Goal: Information Seeking & Learning: Learn about a topic

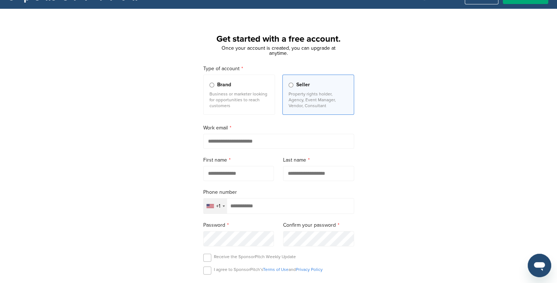
scroll to position [18, 0]
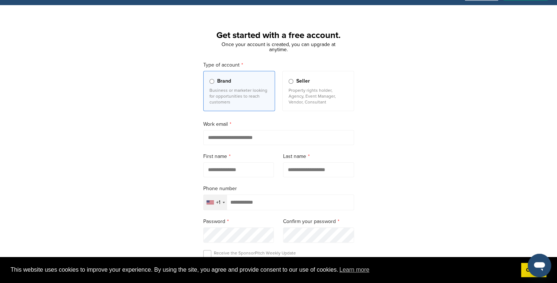
click at [261, 138] on input "email" at bounding box center [278, 137] width 151 height 15
type input "**********"
click at [252, 169] on input "text" at bounding box center [238, 170] width 71 height 15
type input "******"
type input "*******"
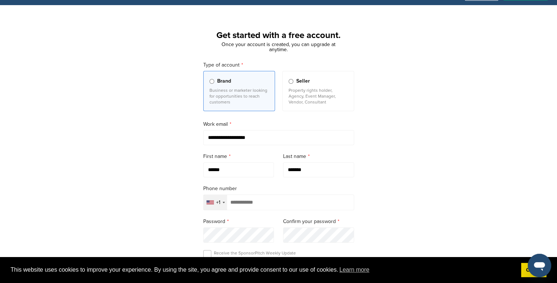
click at [250, 201] on input "tel" at bounding box center [278, 203] width 151 height 16
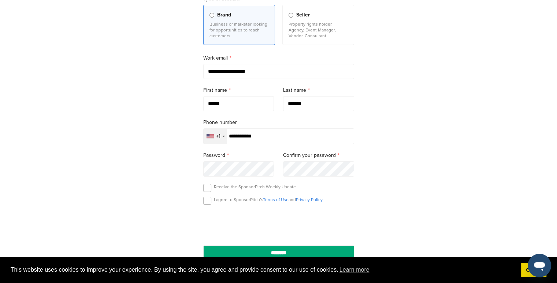
scroll to position [86, 0]
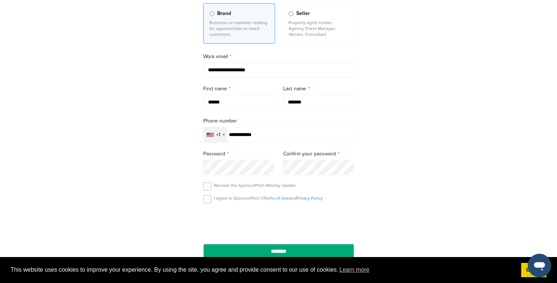
type input "**********"
click at [195, 170] on div "**********" at bounding box center [278, 130] width 168 height 291
click at [205, 202] on label at bounding box center [207, 200] width 8 height 8
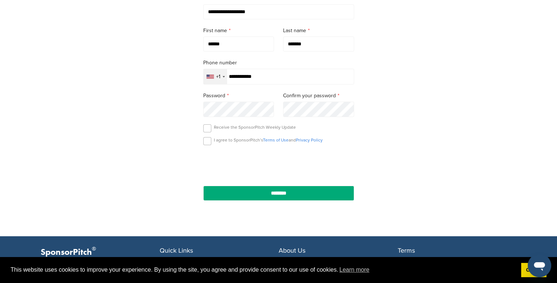
scroll to position [146, 0]
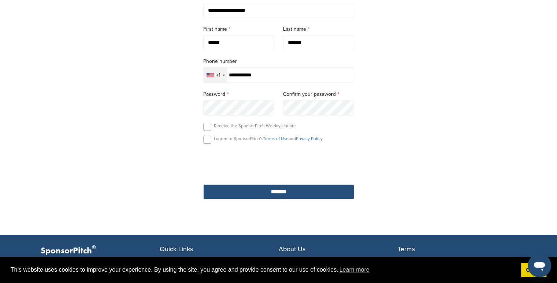
click at [340, 194] on input "********" at bounding box center [278, 192] width 151 height 15
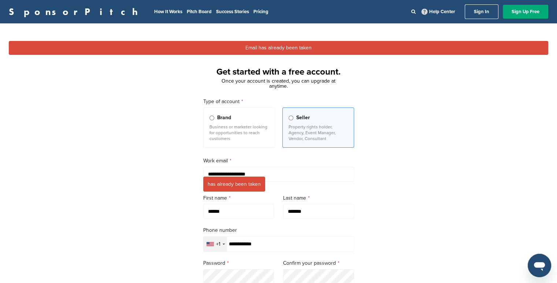
click at [472, 9] on link "Sign In" at bounding box center [482, 11] width 34 height 15
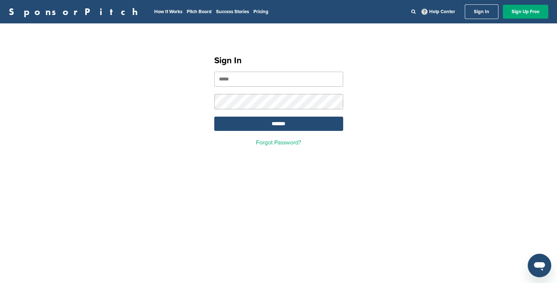
click at [258, 78] on input "email" at bounding box center [278, 79] width 129 height 15
type input "**********"
click at [214, 117] on input "*******" at bounding box center [278, 124] width 129 height 14
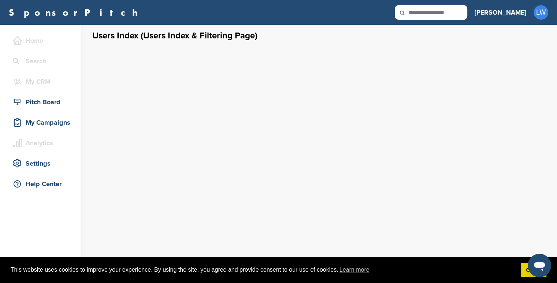
click at [420, 15] on icon at bounding box center [407, 12] width 25 height 15
click at [420, 11] on icon at bounding box center [407, 12] width 25 height 15
click at [420, 12] on icon at bounding box center [407, 12] width 25 height 15
click at [458, 16] on input "text" at bounding box center [431, 12] width 72 height 15
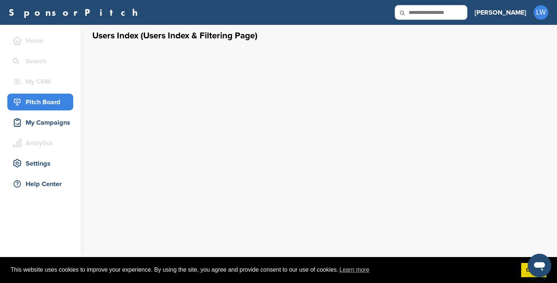
click at [46, 98] on div "Pitch Board" at bounding box center [42, 102] width 62 height 13
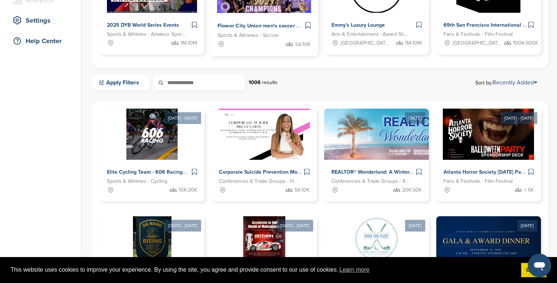
scroll to position [144, 0]
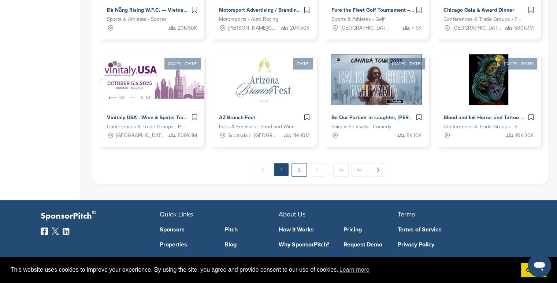
click at [300, 167] on link "2" at bounding box center [298, 170] width 15 height 14
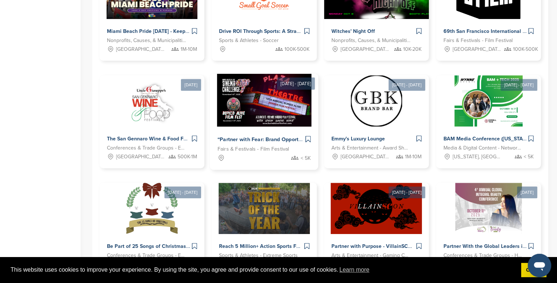
scroll to position [282, 0]
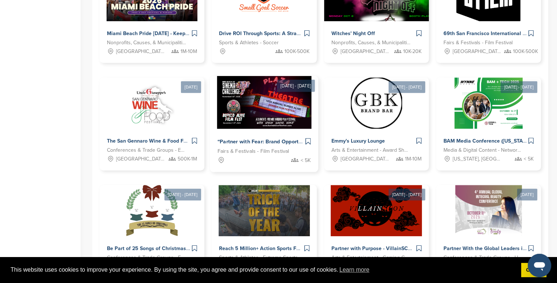
click at [288, 120] on img at bounding box center [264, 102] width 94 height 53
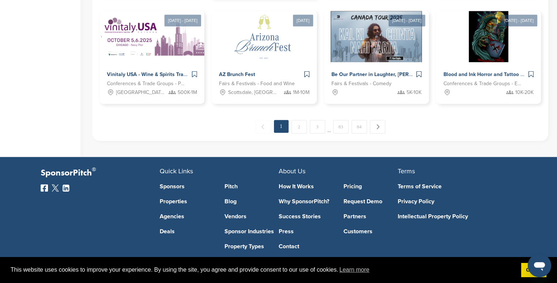
scroll to position [464, 0]
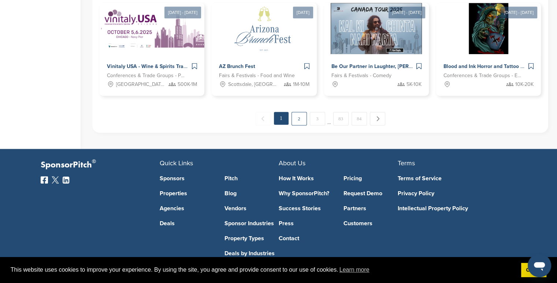
click at [294, 121] on link "2" at bounding box center [298, 119] width 15 height 14
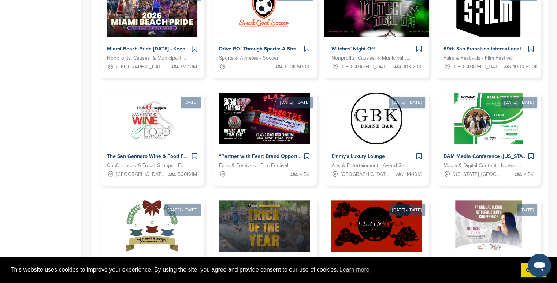
scroll to position [267, 0]
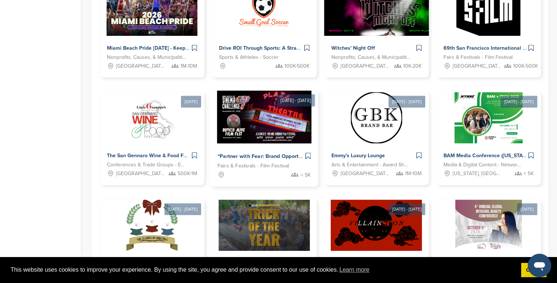
click at [268, 124] on img at bounding box center [264, 117] width 94 height 53
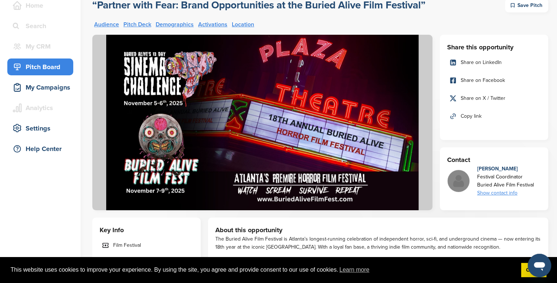
scroll to position [37, 0]
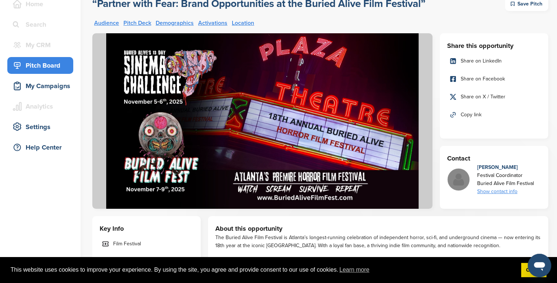
click at [497, 189] on div "Show contact info" at bounding box center [505, 192] width 57 height 8
click at [512, 211] on img at bounding box center [512, 210] width 5 height 5
click at [140, 22] on link "Pitch Deck" at bounding box center [137, 23] width 28 height 6
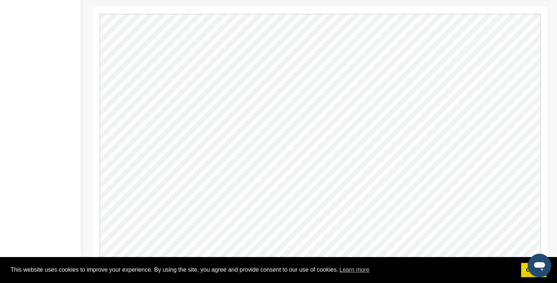
scroll to position [687, 0]
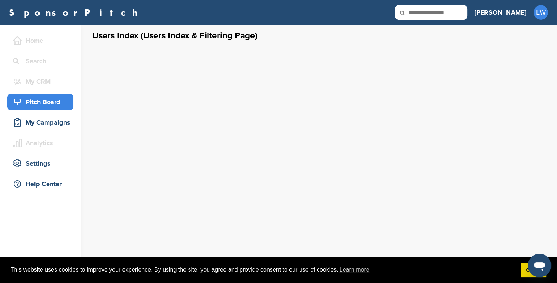
click at [48, 99] on div "Pitch Board" at bounding box center [42, 102] width 62 height 13
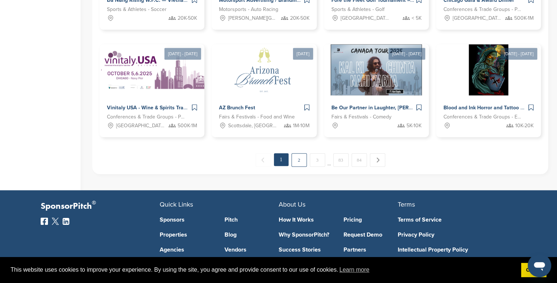
click at [296, 161] on link "2" at bounding box center [298, 160] width 15 height 14
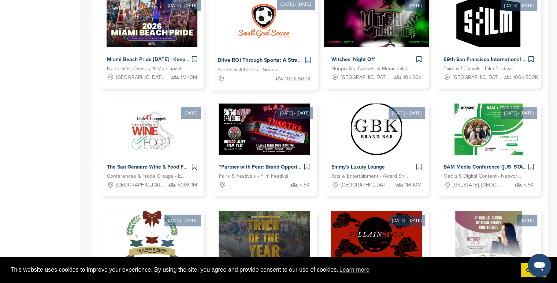
scroll to position [254, 0]
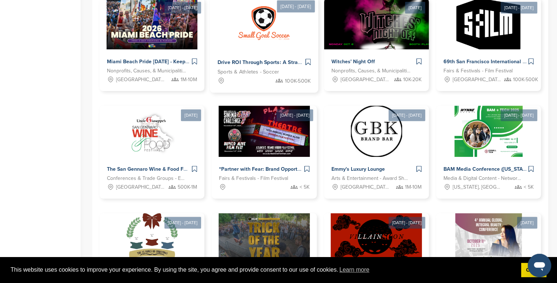
click at [264, 131] on img at bounding box center [264, 131] width 91 height 51
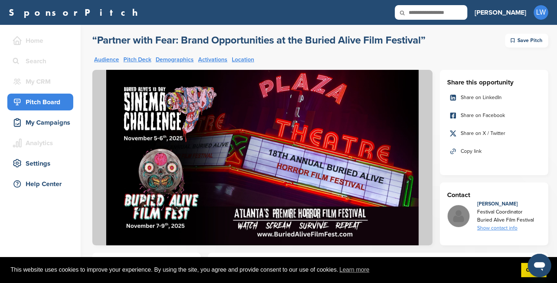
click at [467, 10] on input "text" at bounding box center [431, 12] width 72 height 15
type input "*****"
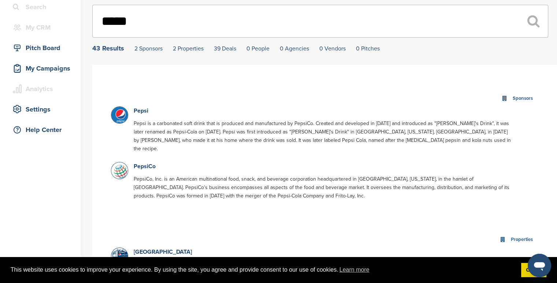
scroll to position [55, 0]
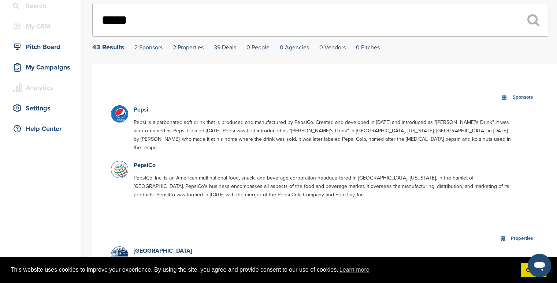
click at [139, 109] on link "Pepsi" at bounding box center [141, 109] width 15 height 7
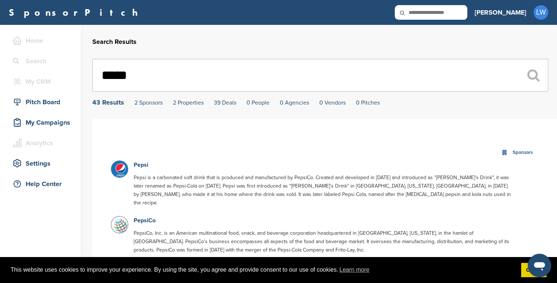
click at [118, 170] on img at bounding box center [120, 170] width 18 height 18
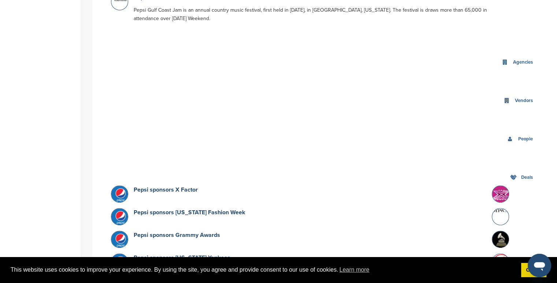
scroll to position [360, 0]
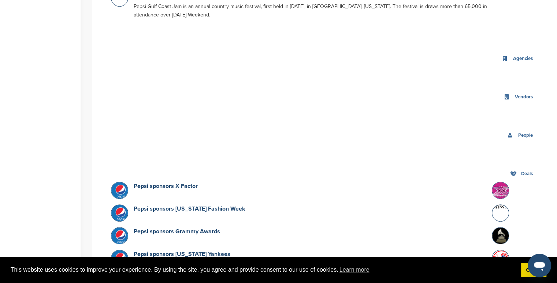
click at [119, 182] on img at bounding box center [120, 191] width 18 height 18
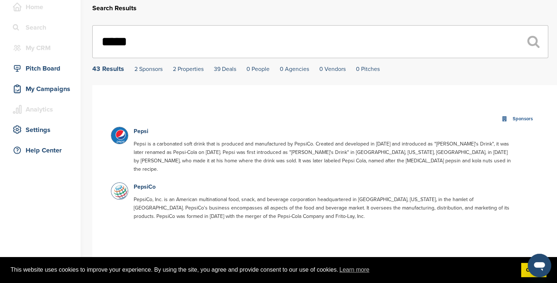
scroll to position [0, 0]
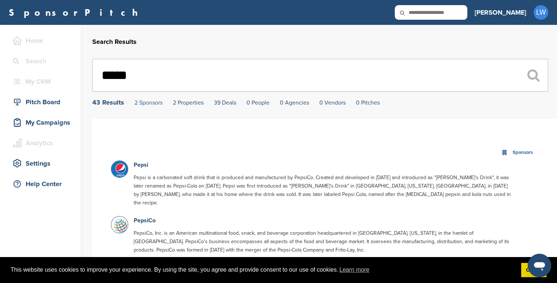
click at [151, 104] on link "2 Sponsors" at bounding box center [148, 102] width 28 height 7
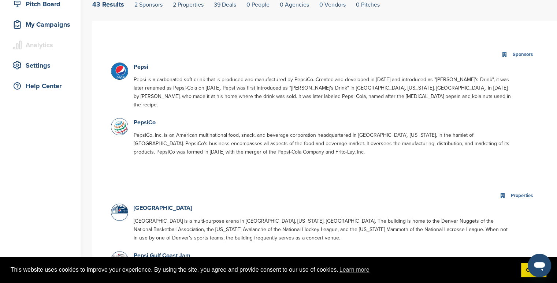
scroll to position [97, 0]
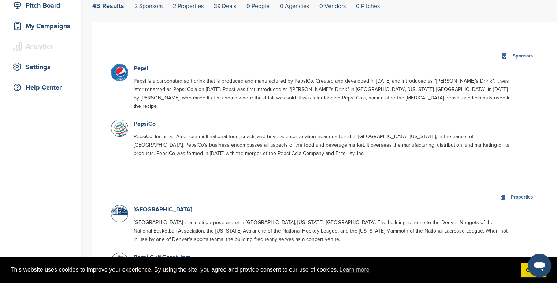
click at [123, 69] on img at bounding box center [120, 73] width 18 height 18
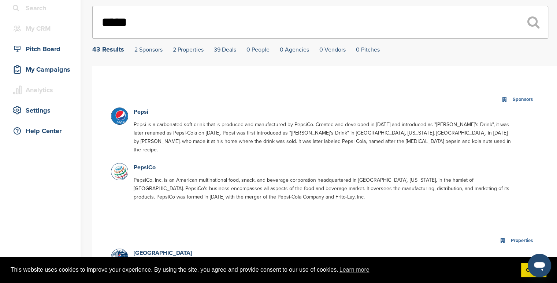
scroll to position [53, 0]
click at [142, 113] on link "Pepsi" at bounding box center [141, 111] width 15 height 7
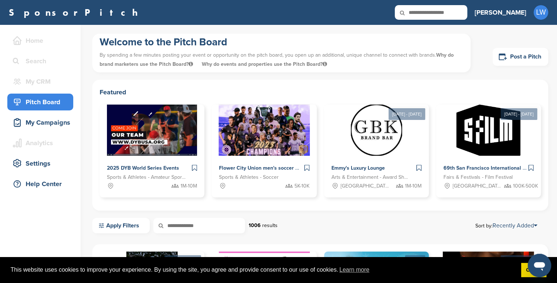
click at [451, 2] on div "SponsorPitch Home Search My CRM You are currently on SponsorPitch for Brands - …" at bounding box center [278, 12] width 557 height 25
click at [420, 13] on icon at bounding box center [407, 12] width 25 height 15
click at [420, 11] on icon at bounding box center [407, 12] width 25 height 15
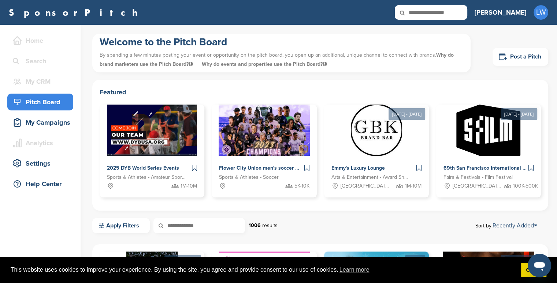
click at [420, 11] on icon at bounding box center [407, 12] width 25 height 15
click at [420, 14] on icon at bounding box center [407, 12] width 25 height 15
click at [467, 12] on input "text" at bounding box center [431, 12] width 72 height 15
type input "*****"
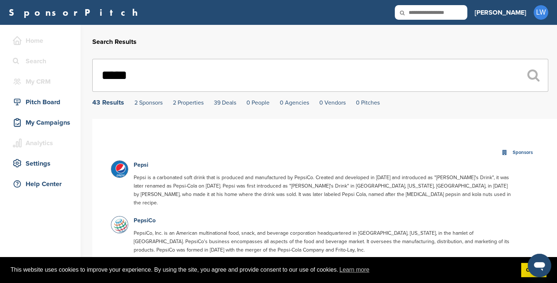
click at [116, 171] on img at bounding box center [120, 170] width 18 height 18
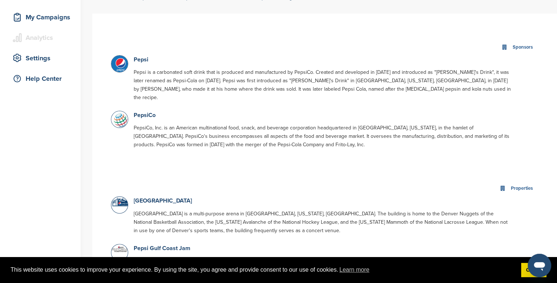
scroll to position [154, 0]
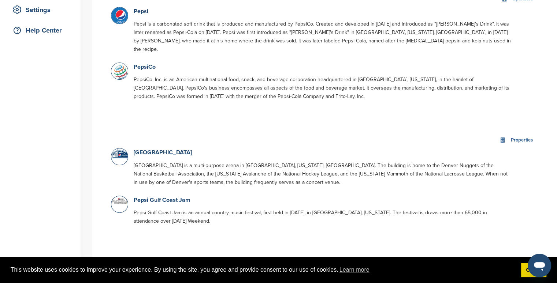
drag, startPoint x: 118, startPoint y: 171, endPoint x: 120, endPoint y: 144, distance: 27.5
click at [120, 148] on div at bounding box center [120, 169] width 19 height 42
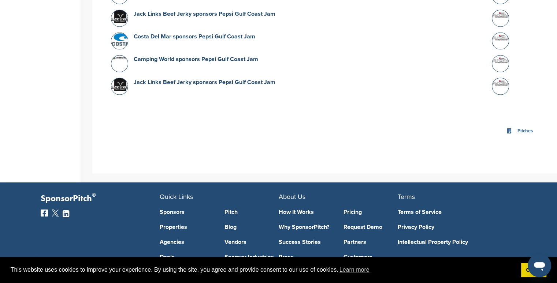
scroll to position [1306, 0]
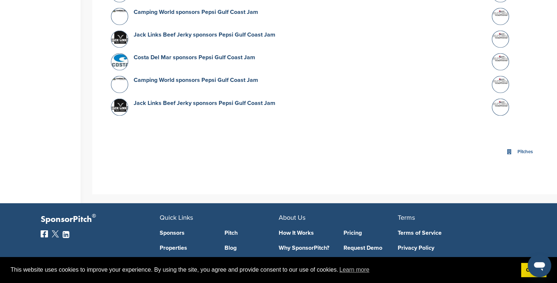
click at [507, 149] on icon at bounding box center [508, 151] width 5 height 5
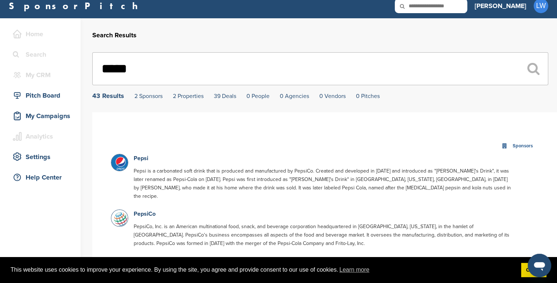
scroll to position [6, 0]
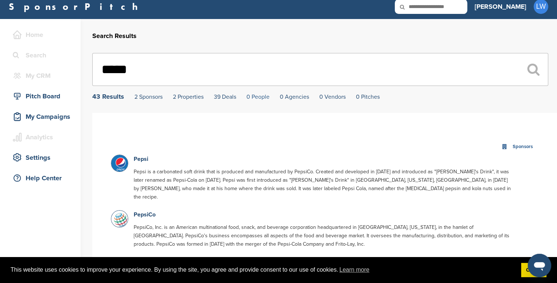
click at [256, 96] on link "0 People" at bounding box center [257, 96] width 23 height 7
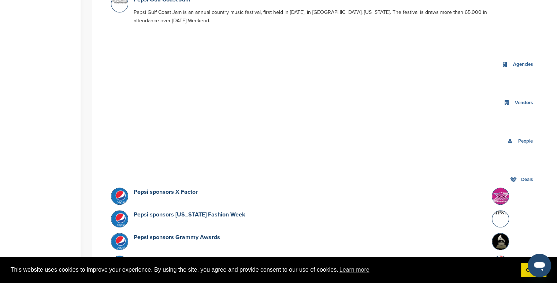
scroll to position [472, 0]
